Goal: Information Seeking & Learning: Learn about a topic

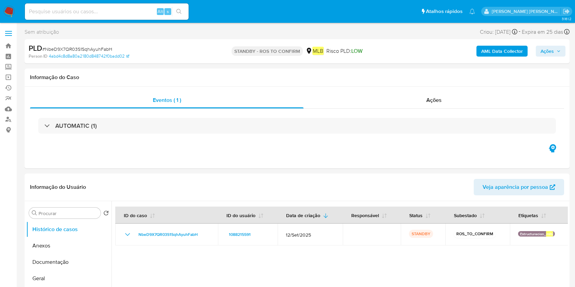
select select "10"
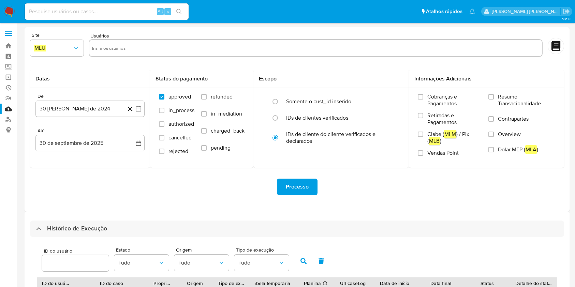
select select "10"
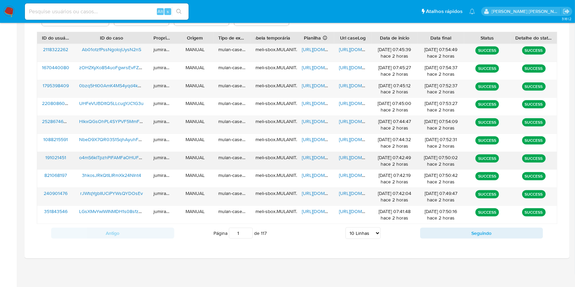
click at [131, 167] on div "o4mS6kITpzhPlFAMFaOHUFgb" at bounding box center [111, 161] width 74 height 18
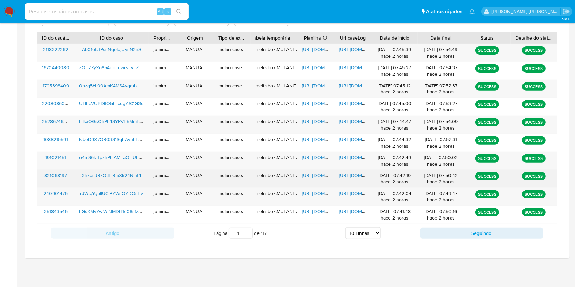
click at [126, 181] on div "3hkosJRkQtILIRmXk24NInt4" at bounding box center [111, 179] width 74 height 18
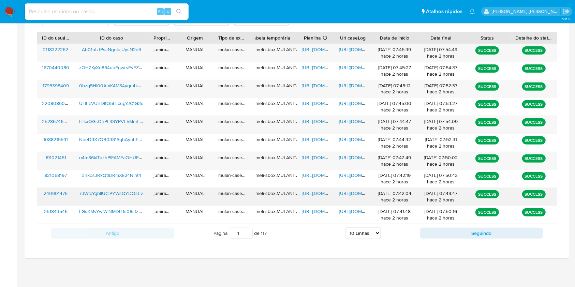
click at [132, 201] on div "rJWtqYgbIIUCiPYWsQYDOsEv" at bounding box center [111, 197] width 74 height 18
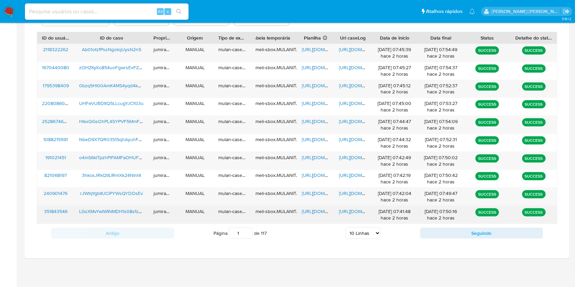
click at [134, 218] on div "LGsXMvYwlWINMDH1s08sfzOv" at bounding box center [111, 215] width 74 height 18
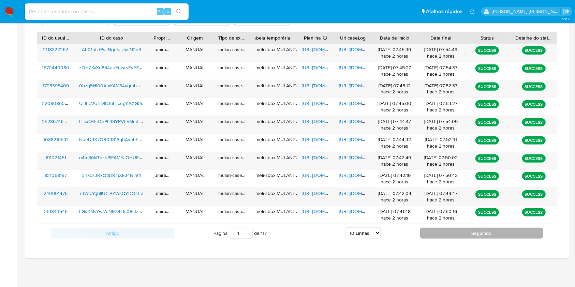
click at [438, 233] on button "Seguindo" at bounding box center [481, 233] width 123 height 11
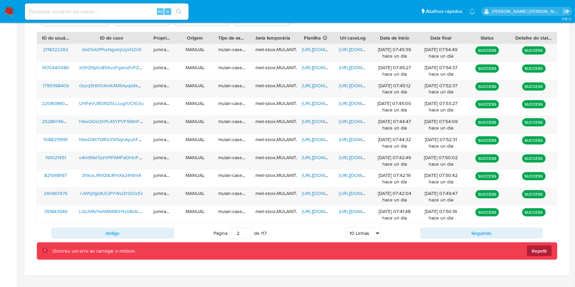
click at [545, 253] on span "Repetir" at bounding box center [539, 251] width 15 height 11
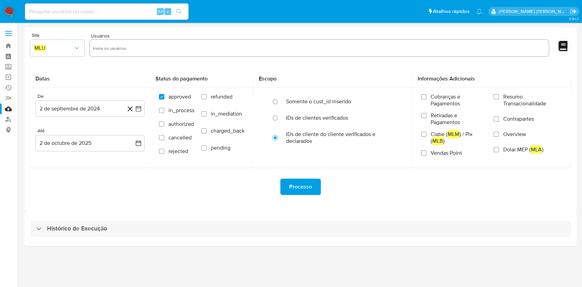
click at [195, 219] on div "Histórico de Execução" at bounding box center [301, 228] width 552 height 35
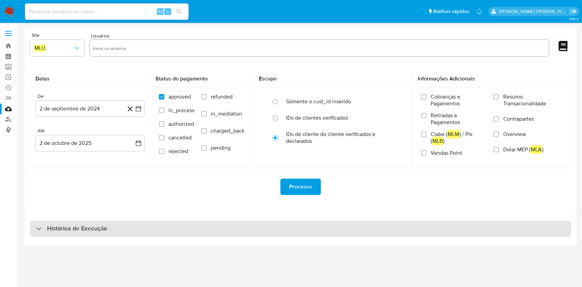
click at [196, 226] on div "Histórico de Execução" at bounding box center [300, 229] width 541 height 16
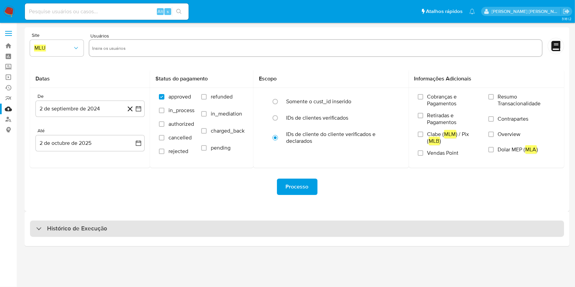
select select "10"
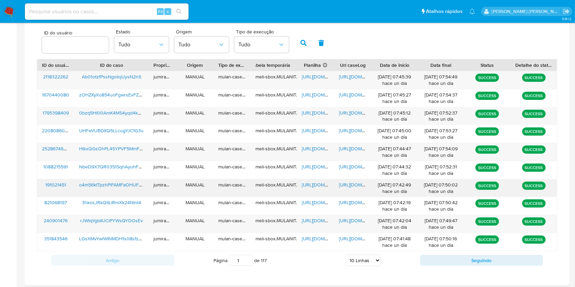
scroll to position [246, 0]
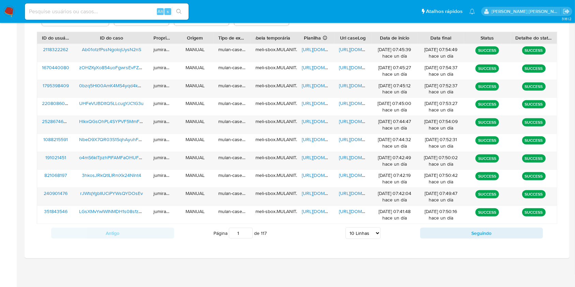
click at [497, 227] on div "Antigo Página 1 de 117 5 Linhas 10 Linhas 20 Linhas 25 Linhas 50 Linhas 100 Lin…" at bounding box center [297, 233] width 520 height 18
click at [497, 232] on button "Seguindo" at bounding box center [481, 233] width 123 height 11
type input "2"
click at [110, 56] on div "ROS8udnMiKFzMqaOD8q7lZBT" at bounding box center [111, 53] width 74 height 18
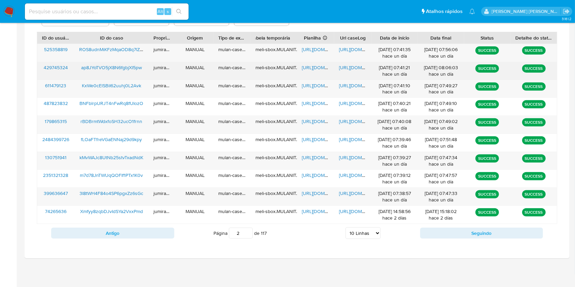
click at [115, 78] on div "ap8JYoTVO5jX8N6fgbjXI5pw" at bounding box center [111, 71] width 74 height 18
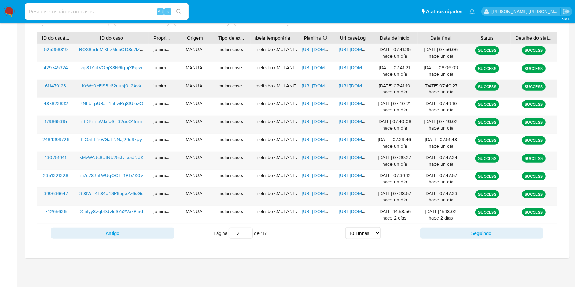
click at [118, 92] on div "KxWe0cElSBiI62uuhj0L2Avk" at bounding box center [111, 89] width 74 height 18
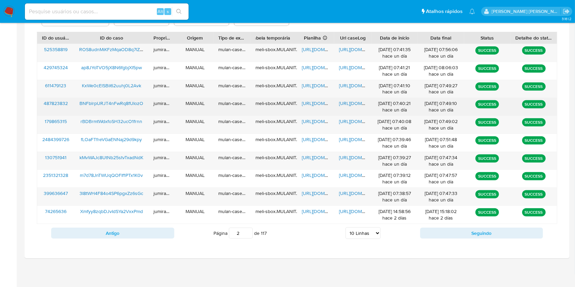
click at [134, 111] on div "BNFblrpURJT4nFwRq8fUIozO" at bounding box center [111, 107] width 74 height 18
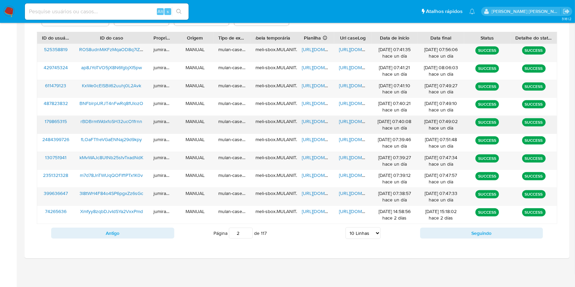
click at [130, 132] on div "rBDBrmtWdxfoSH32ucO1frnn" at bounding box center [111, 125] width 74 height 18
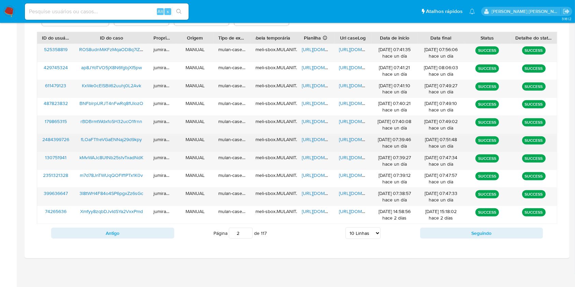
click at [123, 147] on div "fLOaFTfreVGaENNaj29d9kpy" at bounding box center [111, 143] width 74 height 18
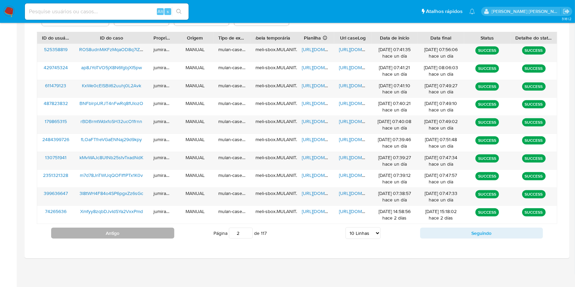
click at [161, 233] on button "Antigo" at bounding box center [112, 233] width 123 height 11
type input "1"
click at [321, 158] on span "https://docs.google.com/spreadsheets/d/1QcojbFQ6jjCjnvPa81qjV0fJYJbLNrzcKWwzlGE…" at bounding box center [325, 157] width 47 height 7
drag, startPoint x: 344, startPoint y: 157, endPoint x: 333, endPoint y: 161, distance: 12.6
click at [345, 157] on span "https://docs.google.com/document/d/1BU3rwgLBVEjVOVsxWKTHHHCYhdTM3GTiu1pJYQ_qKdI…" at bounding box center [362, 157] width 47 height 7
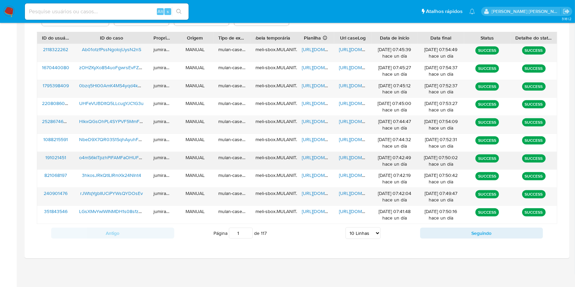
click at [133, 155] on span "o4mS6kITpzhPlFAMFaOHUFgb" at bounding box center [111, 157] width 65 height 7
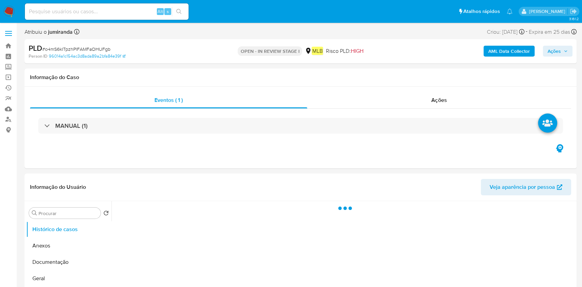
select select "10"
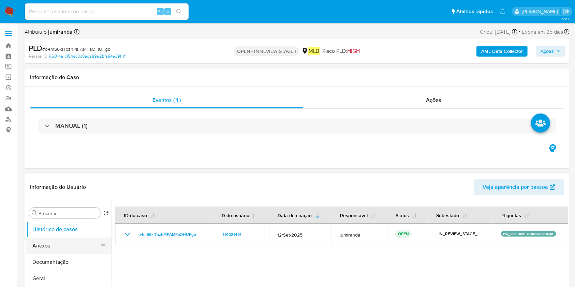
click at [71, 246] on button "Anexos" at bounding box center [66, 246] width 80 height 16
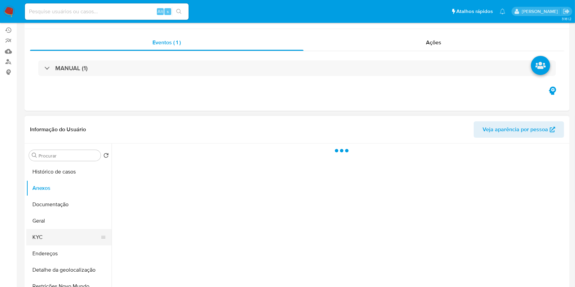
scroll to position [91, 0]
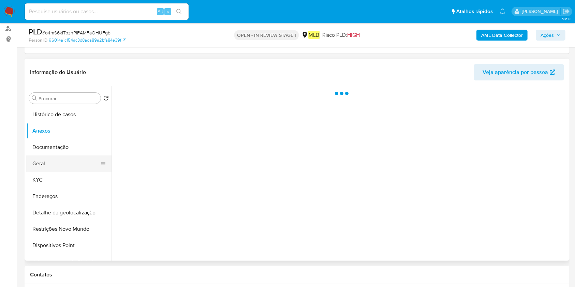
click at [46, 163] on button "Geral" at bounding box center [66, 164] width 80 height 16
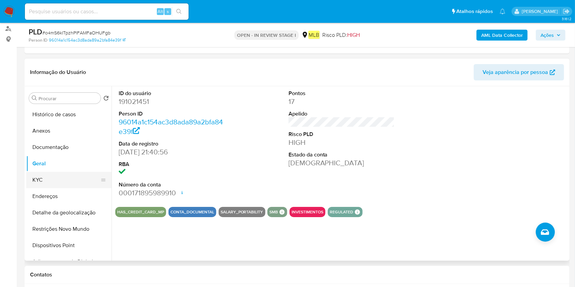
click at [79, 178] on button "KYC" at bounding box center [66, 180] width 80 height 16
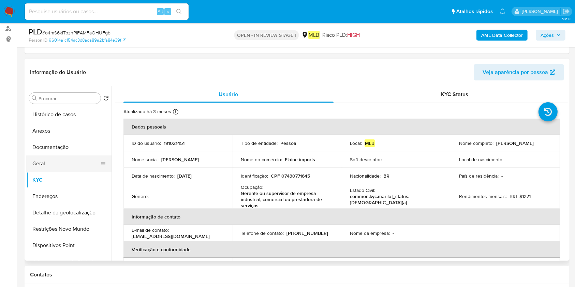
click at [71, 160] on button "Geral" at bounding box center [66, 164] width 80 height 16
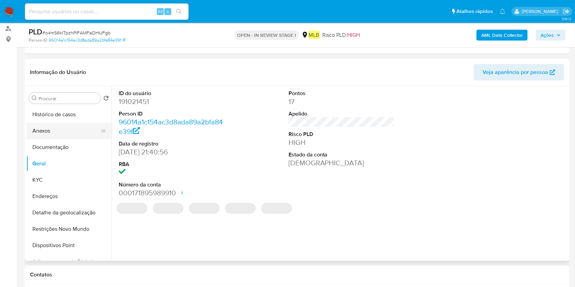
click at [68, 133] on button "Anexos" at bounding box center [66, 131] width 80 height 16
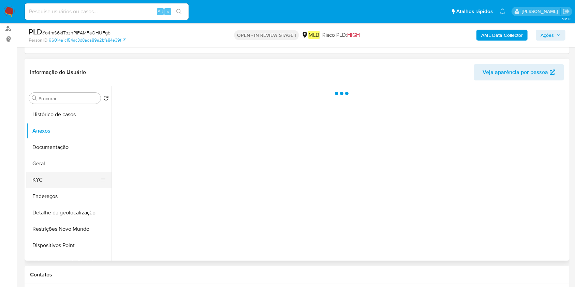
click at [31, 179] on button "KYC" at bounding box center [66, 180] width 80 height 16
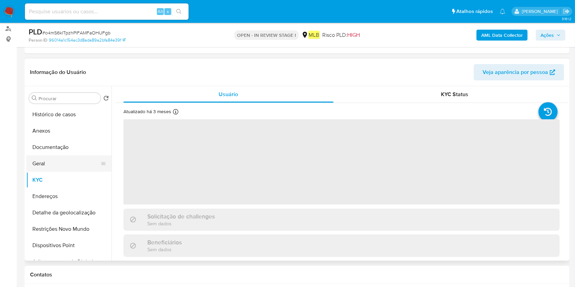
click at [51, 164] on button "Geral" at bounding box center [66, 164] width 80 height 16
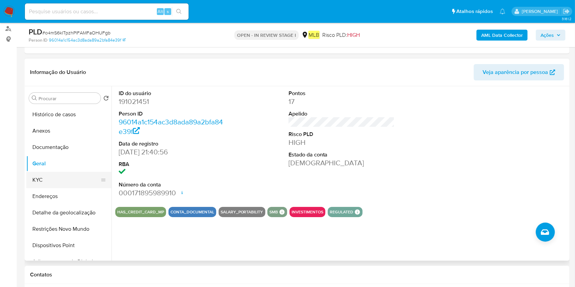
click at [45, 181] on button "KYC" at bounding box center [66, 180] width 80 height 16
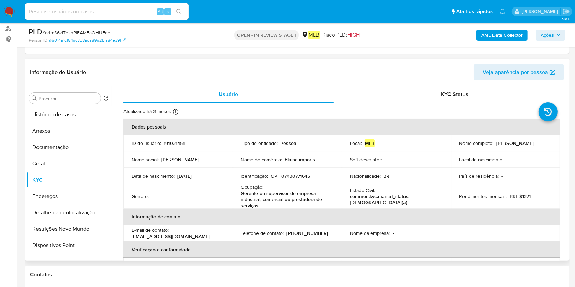
click at [299, 196] on p "Gerente ou supervisor de empresa industrial, comercial ou prestadora de serviços" at bounding box center [286, 199] width 90 height 18
copy div "Ocupação : Gerente ou supervisor de empresa industrial, comercial ou prestadora…"
click at [57, 235] on button "Restrições Novo Mundo" at bounding box center [66, 229] width 80 height 16
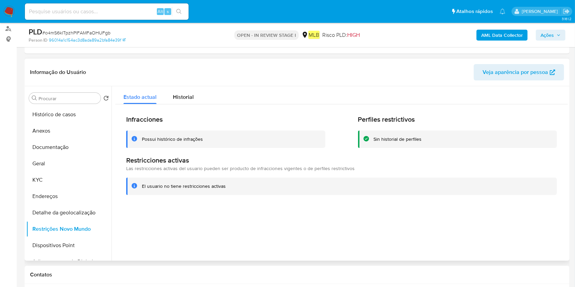
drag, startPoint x: 186, startPoint y: 99, endPoint x: 187, endPoint y: 108, distance: 9.0
click at [186, 99] on span "Historial" at bounding box center [183, 97] width 21 height 8
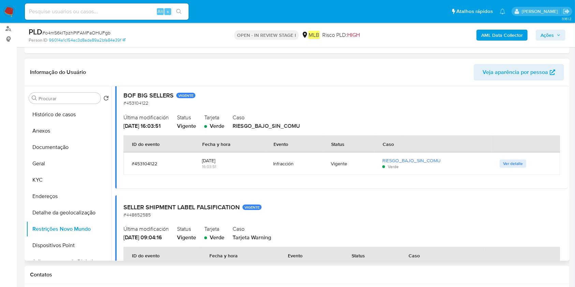
scroll to position [0, 0]
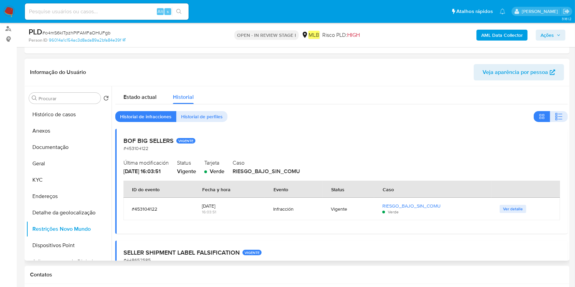
click at [164, 134] on div "BOF BIG SELLERS VIGENTE #453104122 Última modificación [DATE] 16:03:51 Status V…" at bounding box center [341, 181] width 453 height 105
click at [164, 140] on h2 "BOF BIG SELLERS VIGENTE" at bounding box center [341, 141] width 436 height 8
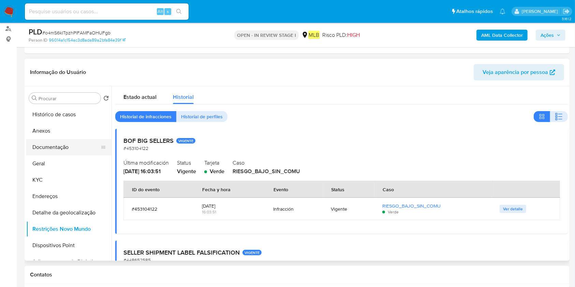
click at [68, 147] on button "Documentação" at bounding box center [66, 147] width 80 height 16
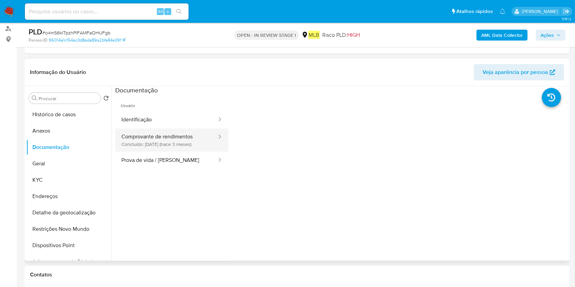
click at [159, 139] on button "Comprovante de rendimentos Concluído: [DATE] (hace 3 meses)" at bounding box center [166, 140] width 102 height 23
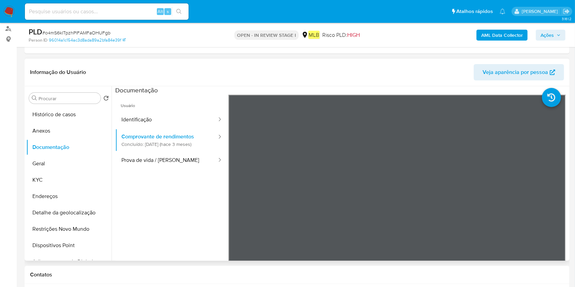
click at [542, 107] on li at bounding box center [558, 94] width 33 height 30
click at [57, 169] on button "Geral" at bounding box center [66, 164] width 80 height 16
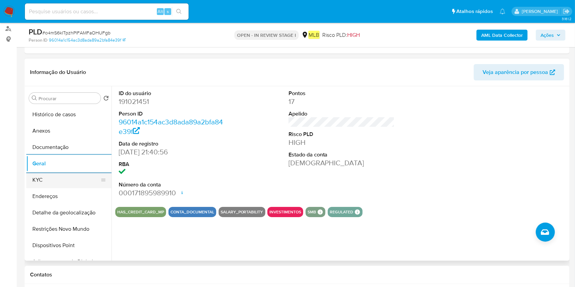
click at [49, 187] on button "KYC" at bounding box center [66, 180] width 80 height 16
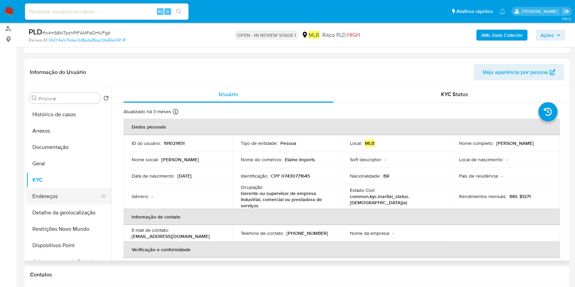
click at [36, 202] on button "Endereços" at bounding box center [66, 196] width 80 height 16
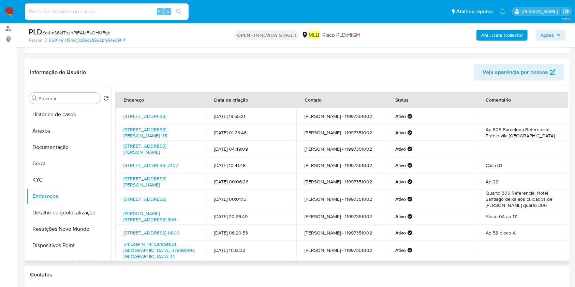
click at [39, 214] on button "Detalhe da geolocalização" at bounding box center [68, 213] width 85 height 16
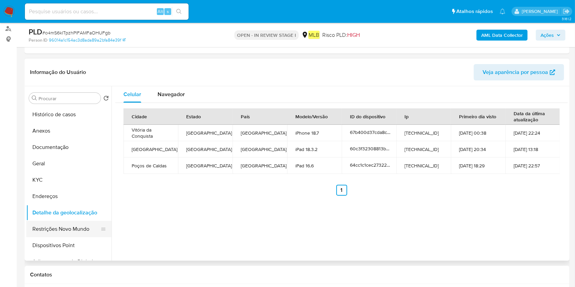
click at [59, 229] on button "Restrições Novo Mundo" at bounding box center [66, 229] width 80 height 16
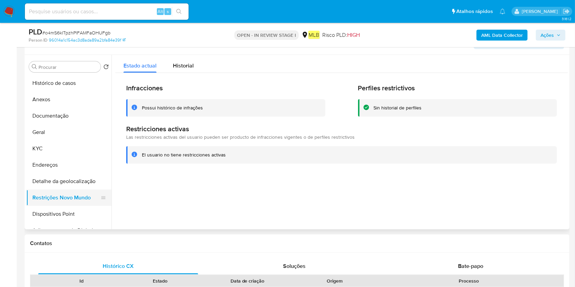
scroll to position [136, 0]
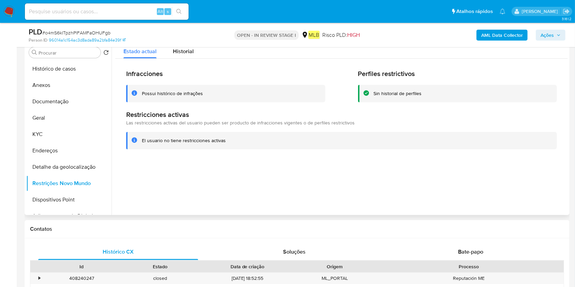
drag, startPoint x: 59, startPoint y: 197, endPoint x: 191, endPoint y: 171, distance: 135.3
click at [58, 197] on button "Dispositivos Point" at bounding box center [68, 200] width 85 height 16
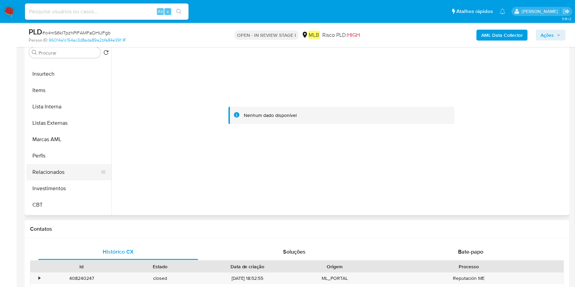
scroll to position [308, 0]
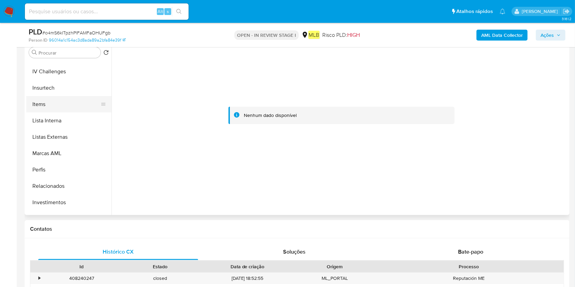
click at [73, 101] on button "Items" at bounding box center [66, 104] width 80 height 16
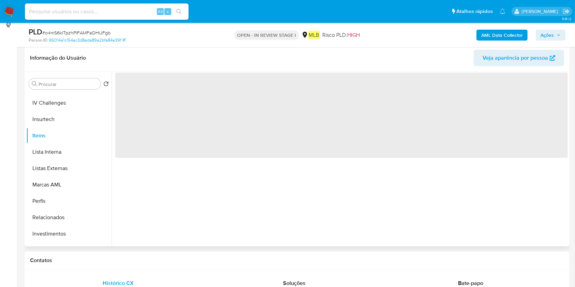
scroll to position [91, 0]
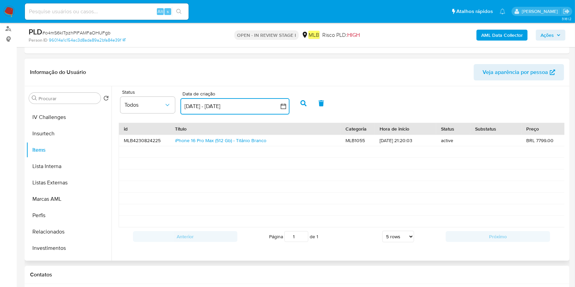
drag, startPoint x: 230, startPoint y: 106, endPoint x: 247, endPoint y: 112, distance: 18.9
click at [230, 106] on button "[DATE] - [DATE]" at bounding box center [234, 106] width 109 height 16
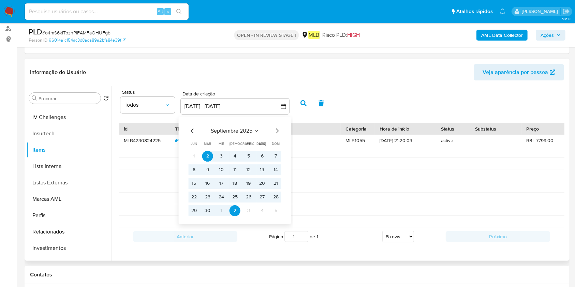
click at [189, 127] on icon "Mes anterior" at bounding box center [193, 131] width 8 height 8
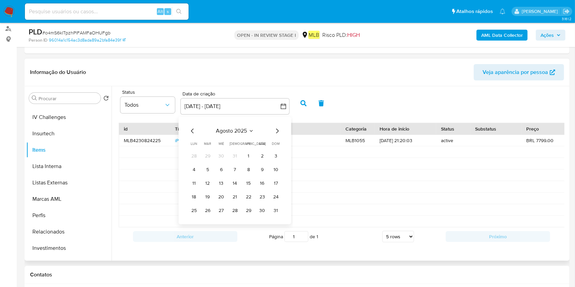
click at [191, 131] on icon "Mes anterior" at bounding box center [193, 131] width 8 height 8
click at [236, 156] on button "1" at bounding box center [235, 156] width 11 height 11
click at [276, 132] on icon "Mes siguiente" at bounding box center [277, 131] width 8 height 8
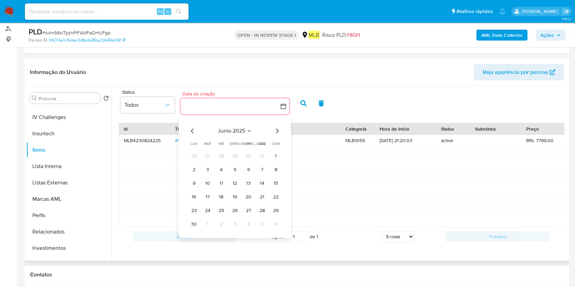
click at [276, 132] on icon "Mes siguiente" at bounding box center [277, 131] width 8 height 8
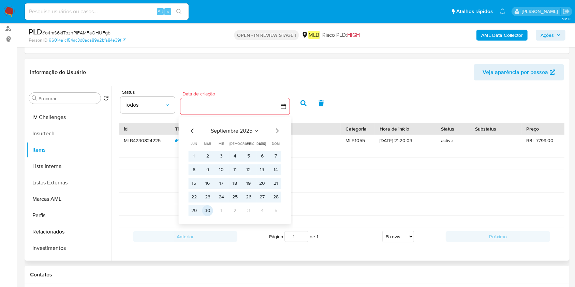
click at [210, 211] on button "30" at bounding box center [207, 210] width 11 height 11
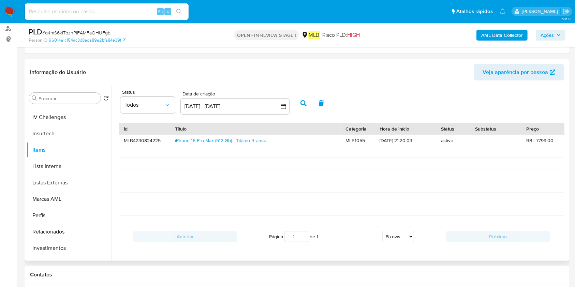
click at [303, 103] on icon "button" at bounding box center [303, 103] width 6 height 6
click at [231, 138] on link "Apple iPhone 11 (256 Gb) - Preto Zerinho 1 Ano De Uso Preto" at bounding box center [239, 140] width 128 height 7
click at [221, 101] on button "[DATE] - [DATE]" at bounding box center [234, 106] width 109 height 16
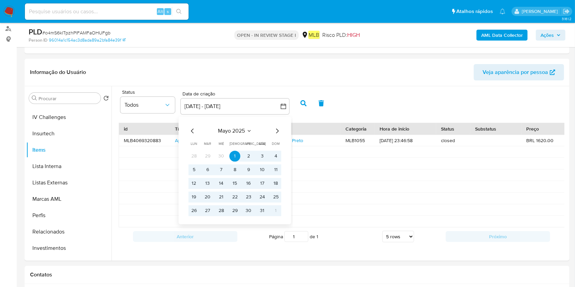
click at [194, 128] on icon "Mes anterior" at bounding box center [193, 131] width 8 height 8
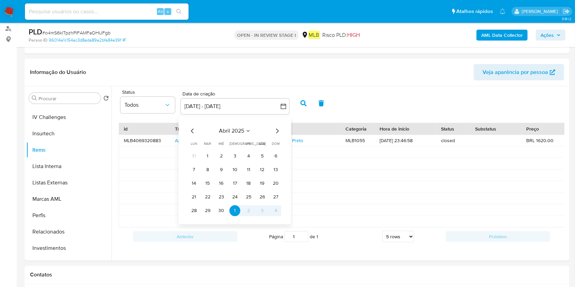
click at [193, 128] on icon "Mes anterior" at bounding box center [193, 131] width 8 height 8
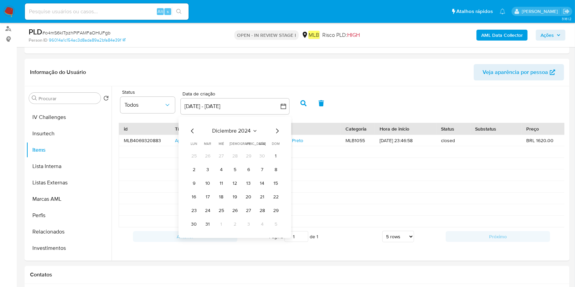
click at [193, 128] on icon "Mes anterior" at bounding box center [193, 131] width 8 height 8
click at [193, 152] on button "1" at bounding box center [194, 156] width 11 height 11
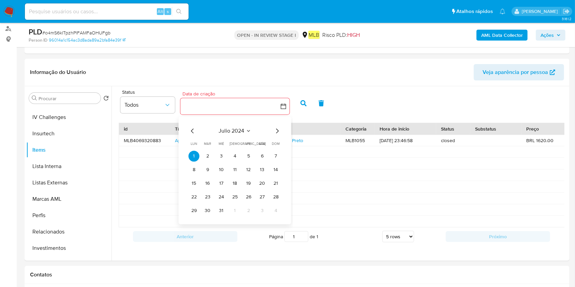
click at [248, 133] on icon "Seleccionar mes y año" at bounding box center [248, 130] width 5 height 5
drag, startPoint x: 276, startPoint y: 131, endPoint x: 276, endPoint y: 147, distance: 16.0
click at [276, 131] on icon "Año siguiente" at bounding box center [276, 131] width 8 height 8
click at [261, 195] on span "sep" at bounding box center [264, 194] width 8 height 7
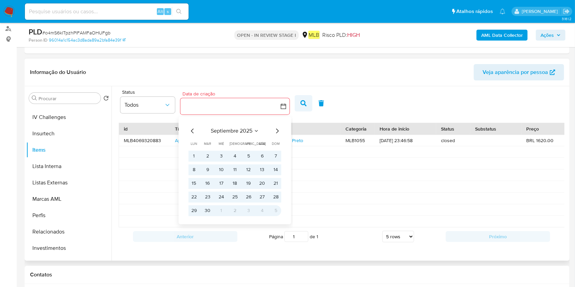
click at [307, 102] on button "button" at bounding box center [304, 103] width 18 height 16
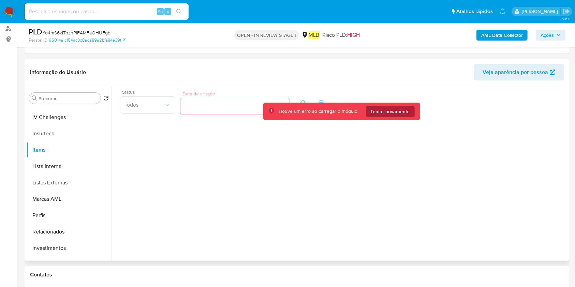
click at [382, 111] on span "Tentar novamente" at bounding box center [390, 111] width 39 height 11
click at [398, 119] on div "Houve um erro ao carregar o módulo Tentar novamente" at bounding box center [341, 111] width 157 height 17
click at [401, 114] on span "Tentar novamente" at bounding box center [390, 111] width 39 height 11
drag, startPoint x: 388, startPoint y: 108, endPoint x: 388, endPoint y: 113, distance: 5.1
click at [388, 108] on span "Tentar novamente" at bounding box center [390, 111] width 39 height 11
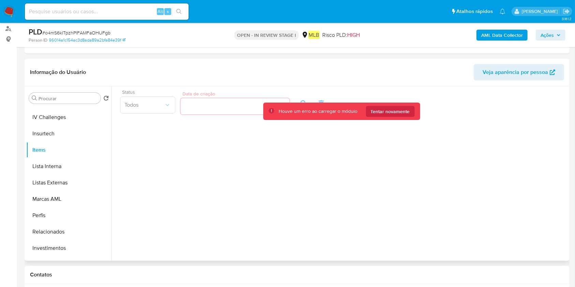
click at [159, 111] on div "Status Todos Data de criação Data de criação" at bounding box center [341, 103] width 453 height 26
drag, startPoint x: 77, startPoint y: 197, endPoint x: 89, endPoint y: 181, distance: 19.2
click at [78, 196] on button "Marcas AML" at bounding box center [68, 199] width 85 height 16
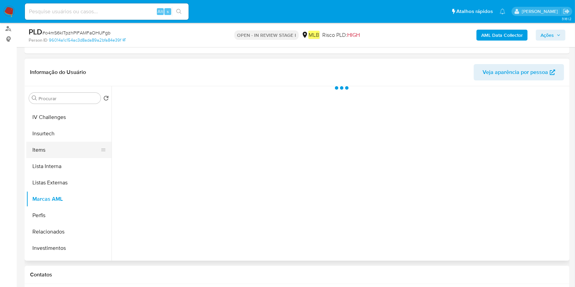
click at [55, 148] on button "Items" at bounding box center [66, 150] width 80 height 16
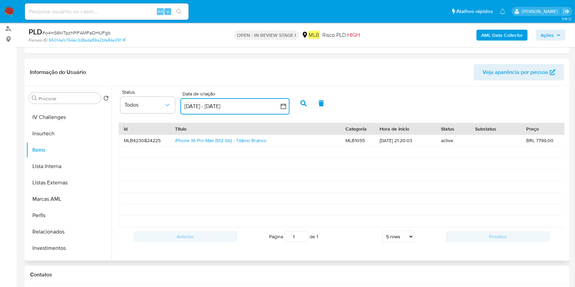
click at [251, 106] on button "[DATE] - [DATE]" at bounding box center [234, 106] width 109 height 16
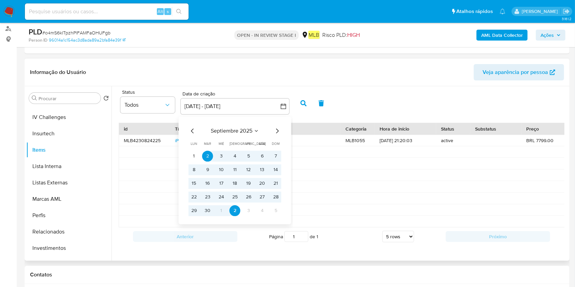
click at [193, 130] on icon "Mes anterior" at bounding box center [193, 131] width 8 height 8
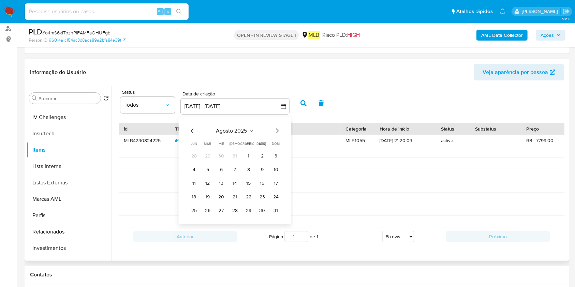
click at [193, 129] on icon "Mes anterior" at bounding box center [193, 131] width 8 height 8
click at [193, 132] on icon "Mes anterior" at bounding box center [192, 131] width 3 height 5
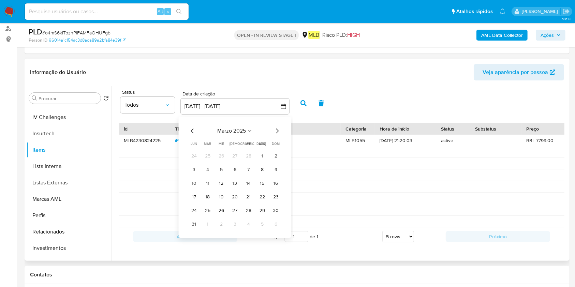
click at [193, 132] on icon "Mes anterior" at bounding box center [192, 131] width 3 height 5
click at [193, 133] on icon "Mes anterior" at bounding box center [193, 131] width 8 height 8
click at [219, 158] on button "1" at bounding box center [221, 156] width 11 height 11
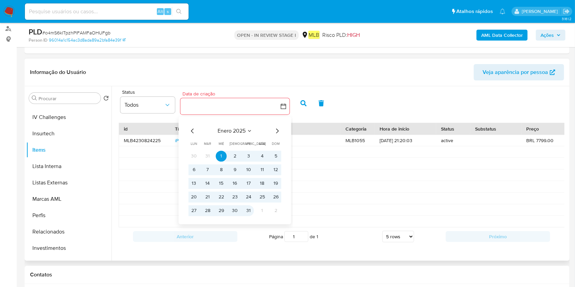
click at [248, 212] on button "31" at bounding box center [248, 210] width 11 height 11
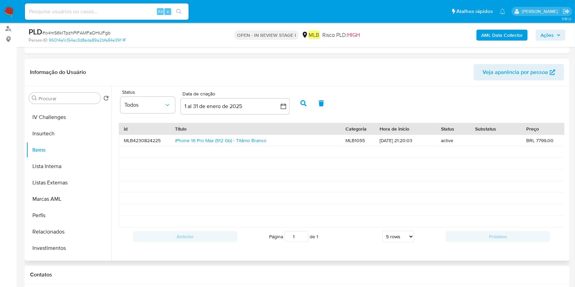
click at [307, 108] on button "button" at bounding box center [304, 103] width 18 height 16
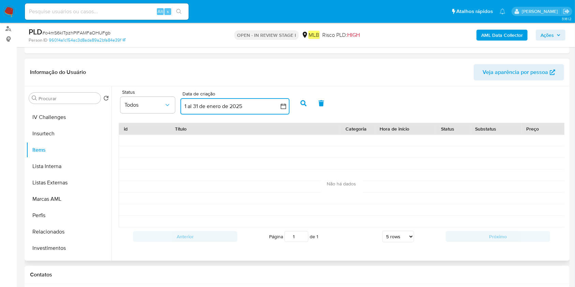
click at [254, 104] on button "1 al 31 de enero de 2025" at bounding box center [234, 106] width 109 height 16
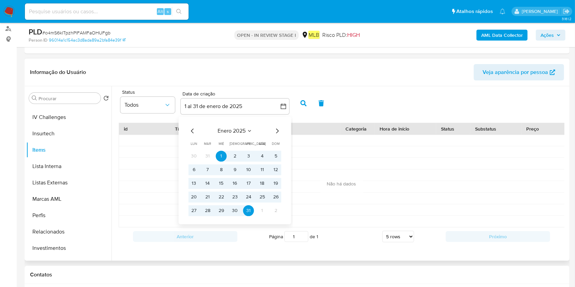
click at [281, 133] on div "enero 2025 enero 2025 lun lunes mar martes mié miércoles jue jueves vie viernes…" at bounding box center [234, 171] width 109 height 108
click at [279, 129] on icon "Mes siguiente" at bounding box center [277, 131] width 8 height 8
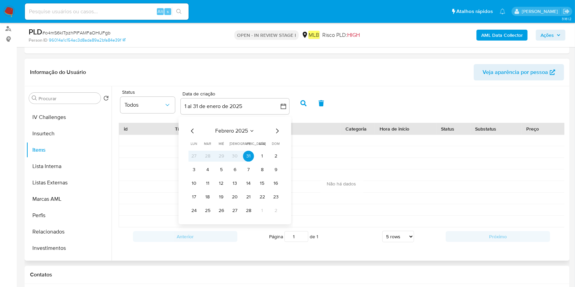
click at [194, 156] on button "27" at bounding box center [194, 156] width 11 height 11
click at [265, 157] on button "1" at bounding box center [262, 156] width 11 height 11
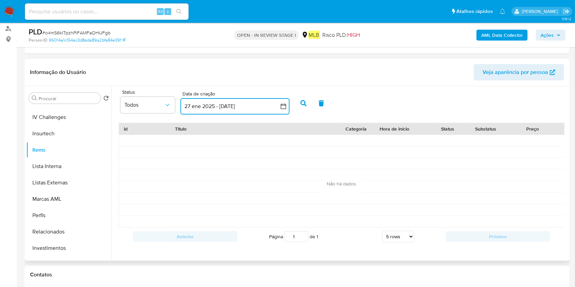
click at [224, 111] on button "27 ene 2025 - [DATE]" at bounding box center [234, 106] width 109 height 16
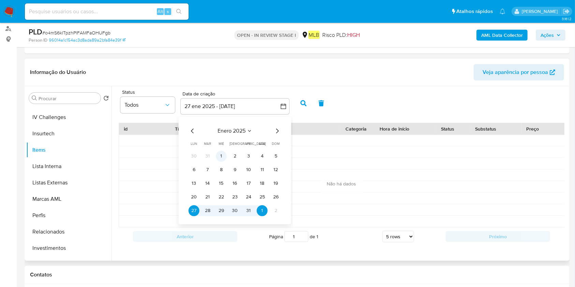
click at [221, 156] on button "1" at bounding box center [221, 156] width 11 height 11
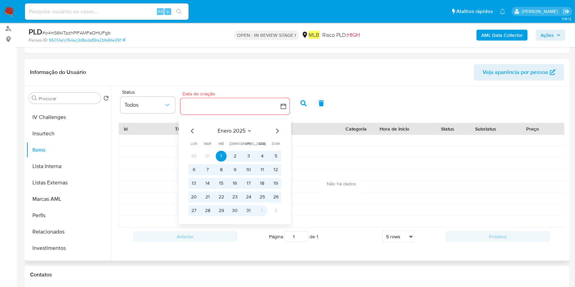
click at [261, 214] on button "1" at bounding box center [262, 210] width 11 height 11
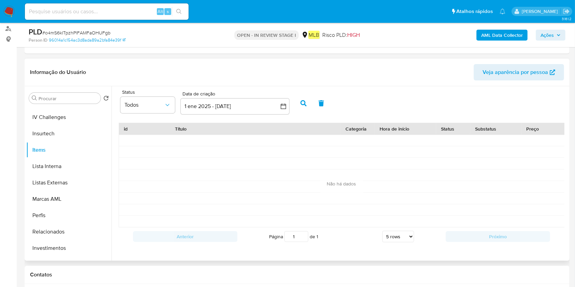
click at [304, 101] on icon "button" at bounding box center [303, 103] width 6 height 6
click at [264, 110] on button "1 ene 2025 - [DATE]" at bounding box center [234, 106] width 109 height 16
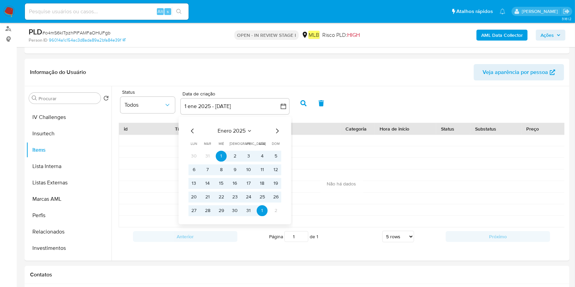
drag, startPoint x: 276, startPoint y: 130, endPoint x: 270, endPoint y: 142, distance: 13.1
click at [276, 130] on icon "Mes siguiente" at bounding box center [277, 131] width 8 height 8
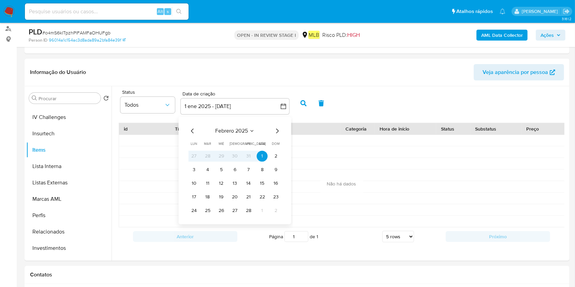
click at [231, 154] on button "30" at bounding box center [235, 156] width 11 height 11
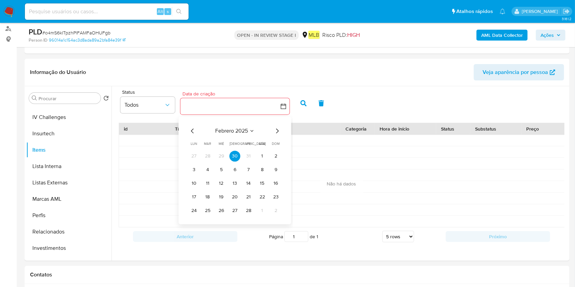
click at [278, 132] on icon "Mes siguiente" at bounding box center [277, 131] width 8 height 8
click at [261, 153] on button "1" at bounding box center [262, 156] width 11 height 11
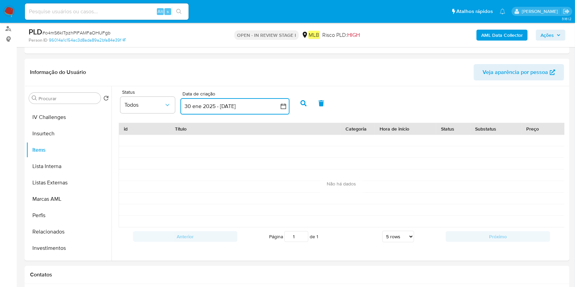
click at [252, 113] on button "30 ene 2025 - [DATE]" at bounding box center [234, 106] width 109 height 16
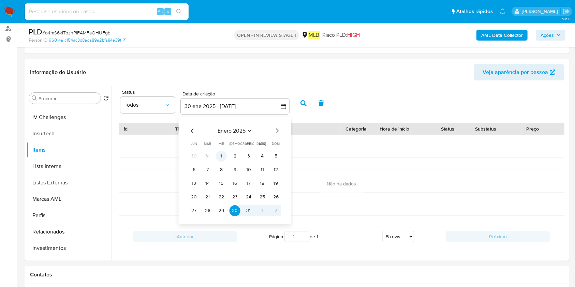
click at [219, 153] on button "1" at bounding box center [221, 156] width 11 height 11
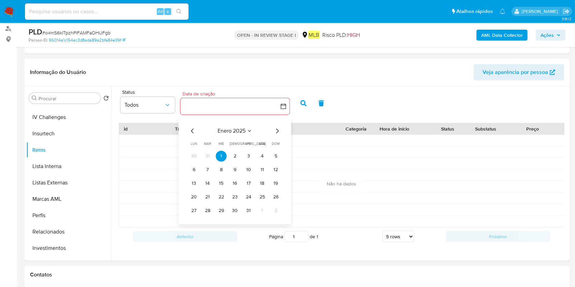
click at [246, 106] on button "button" at bounding box center [234, 106] width 109 height 16
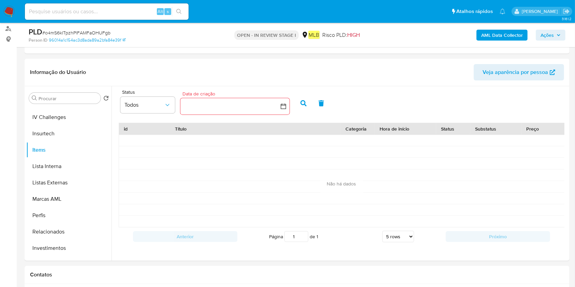
click at [267, 110] on button "button" at bounding box center [234, 106] width 109 height 16
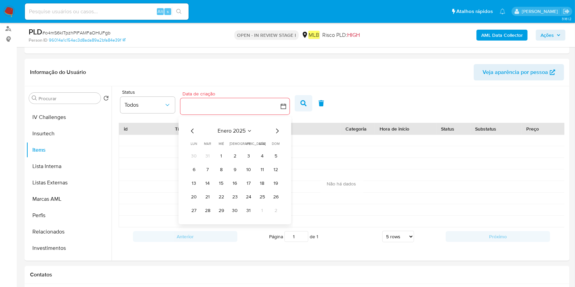
click at [304, 105] on icon "button" at bounding box center [303, 103] width 6 height 6
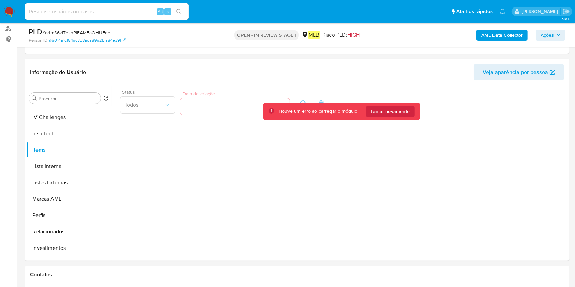
click at [241, 103] on div "Status Todos Data de criação Data de criação" at bounding box center [341, 103] width 453 height 26
click at [384, 114] on span "Tentar novamente" at bounding box center [390, 111] width 39 height 11
click at [399, 107] on span "Tentar novamente" at bounding box center [390, 111] width 39 height 11
click at [74, 171] on button "Lista Interna" at bounding box center [66, 166] width 80 height 16
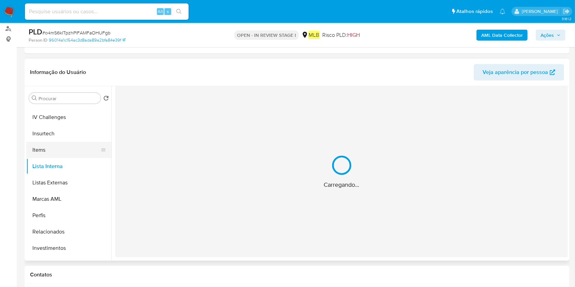
click at [67, 149] on button "Items" at bounding box center [66, 150] width 80 height 16
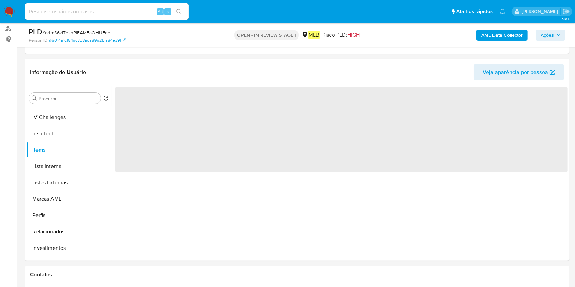
click at [282, 94] on span "‌" at bounding box center [341, 129] width 453 height 85
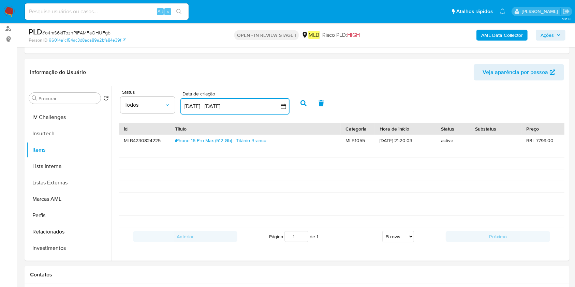
click at [287, 103] on icon "button" at bounding box center [283, 106] width 7 height 7
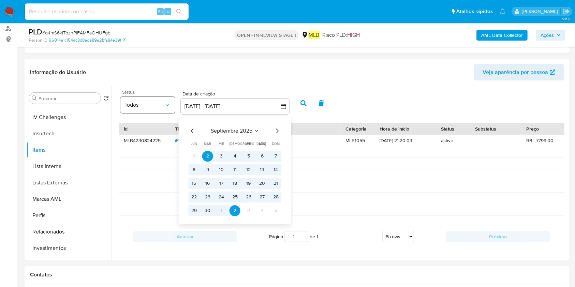
click at [164, 105] on icon "common.sort_by" at bounding box center [167, 105] width 7 height 7
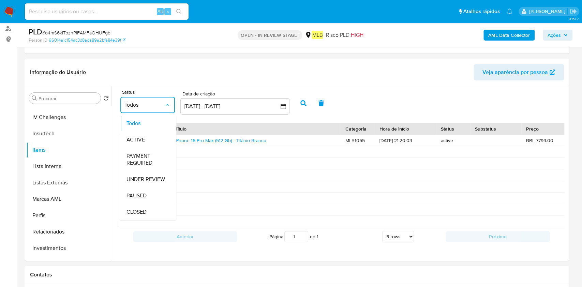
click at [251, 194] on div at bounding box center [255, 198] width 171 height 11
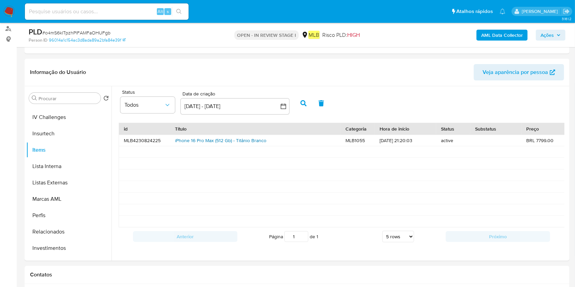
click at [232, 141] on link "iPhone 16 Pro Max (512 Gb) - Titânio Branco" at bounding box center [220, 140] width 91 height 7
